Goal: Task Accomplishment & Management: Manage account settings

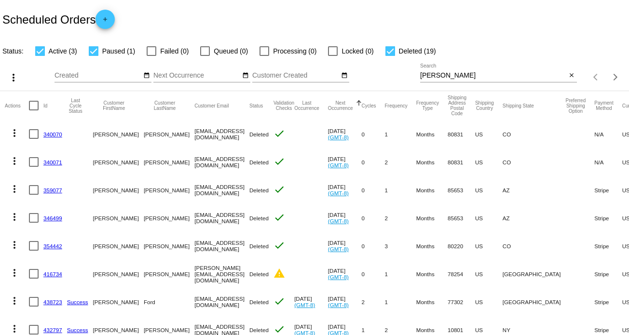
click at [420, 73] on input "[PERSON_NAME]" at bounding box center [493, 76] width 147 height 8
click at [420, 75] on input "[PERSON_NAME]" at bounding box center [493, 76] width 147 height 8
paste input "[EMAIL_ADDRESS][DOMAIN_NAME]"
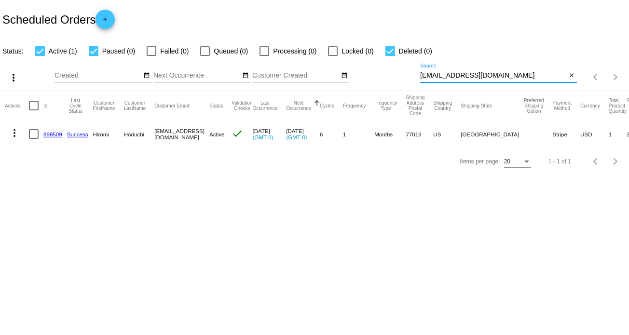
type input "[EMAIL_ADDRESS][DOMAIN_NAME]"
click at [19, 135] on mat-icon "more_vert" at bounding box center [15, 133] width 12 height 12
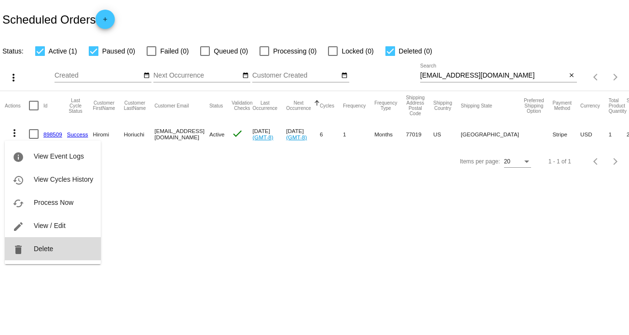
click at [57, 249] on button "delete Delete" at bounding box center [53, 248] width 96 height 23
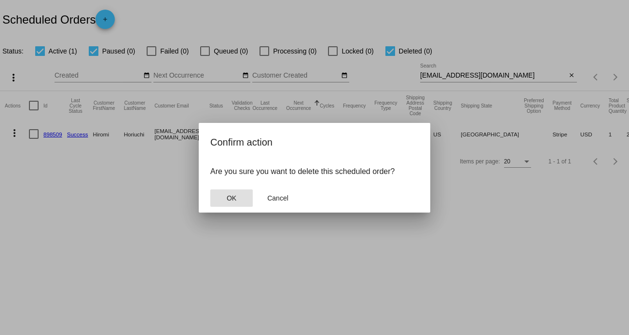
click at [234, 198] on span "OK" at bounding box center [232, 198] width 10 height 8
